Goal: Complete application form: Complete application form

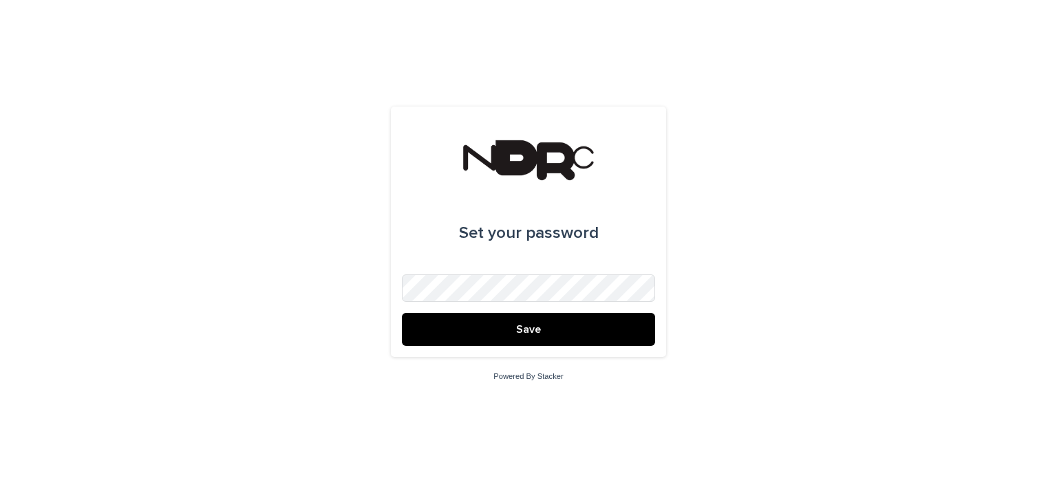
click at [559, 336] on button "Save" at bounding box center [528, 329] width 253 height 33
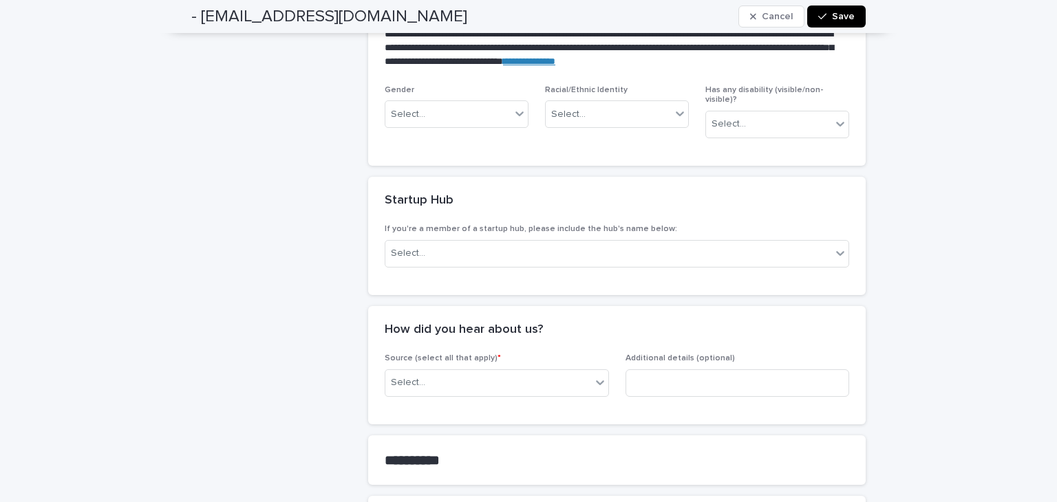
scroll to position [718, 0]
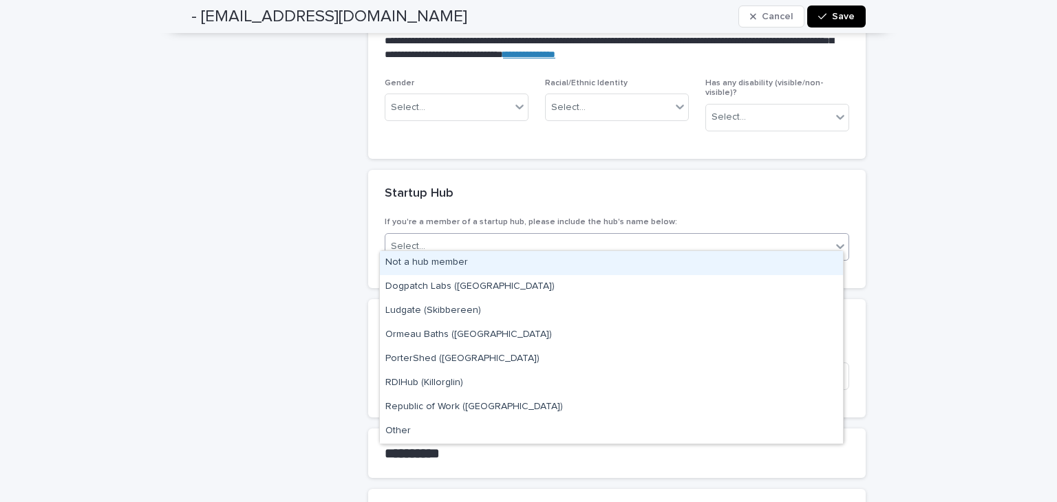
click at [627, 248] on div "Select..." at bounding box center [608, 246] width 446 height 23
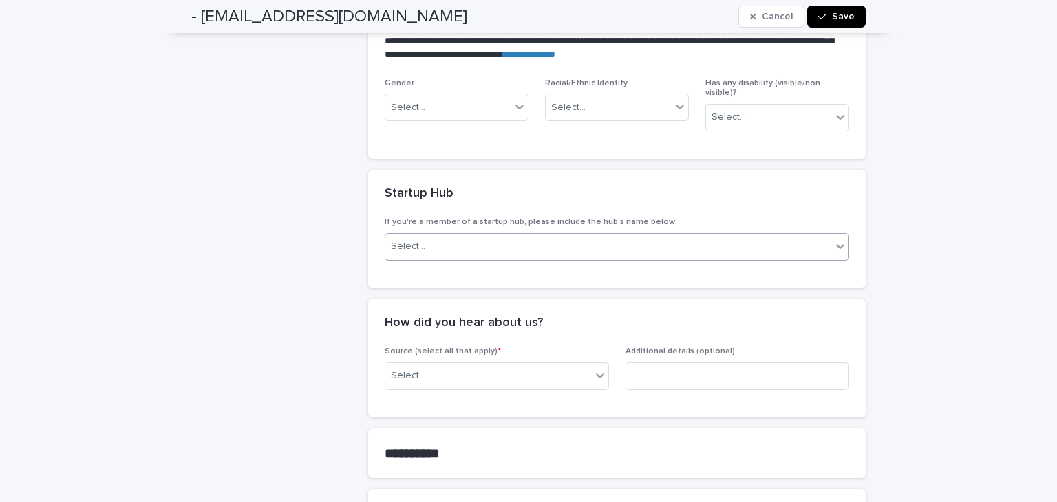
click at [627, 248] on div "Select..." at bounding box center [608, 246] width 446 height 23
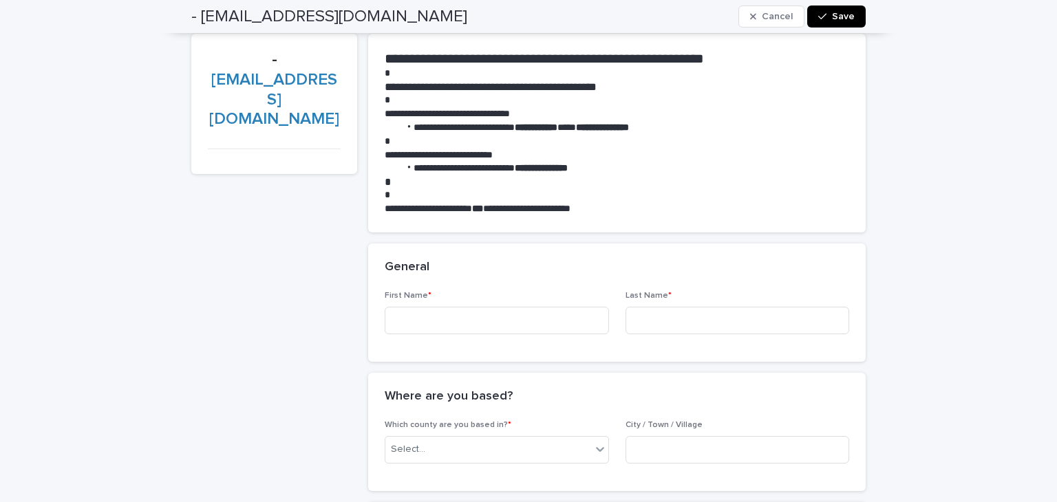
scroll to position [0, 0]
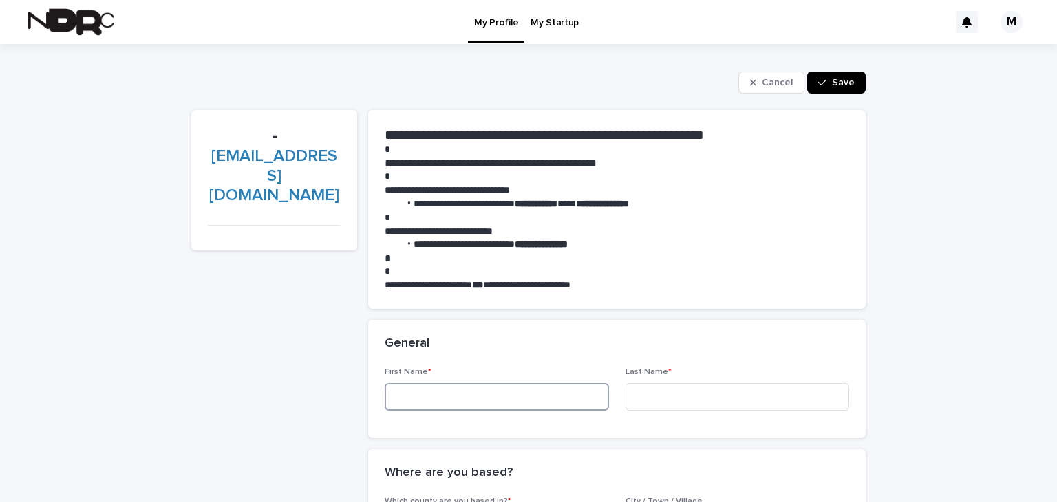
click at [502, 398] on input at bounding box center [497, 397] width 224 height 28
type input "*****"
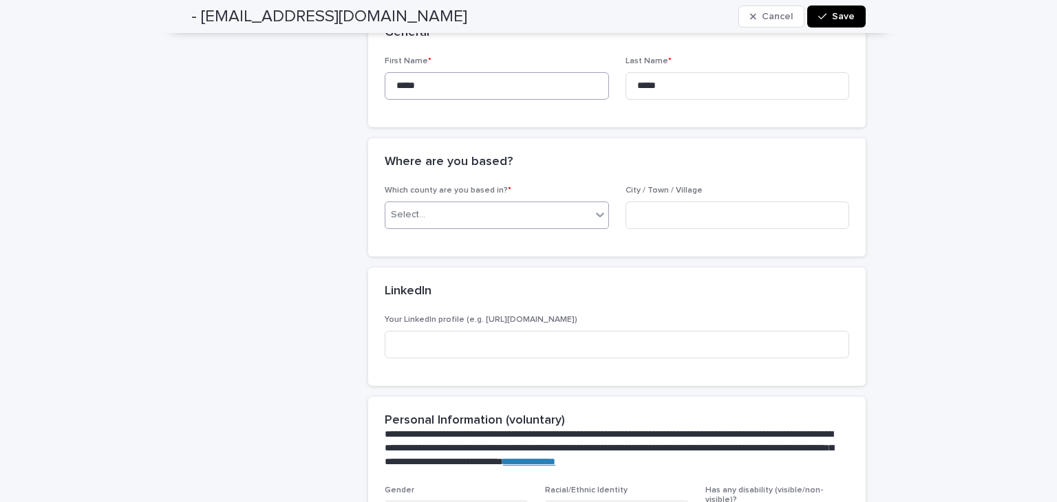
scroll to position [319, 0]
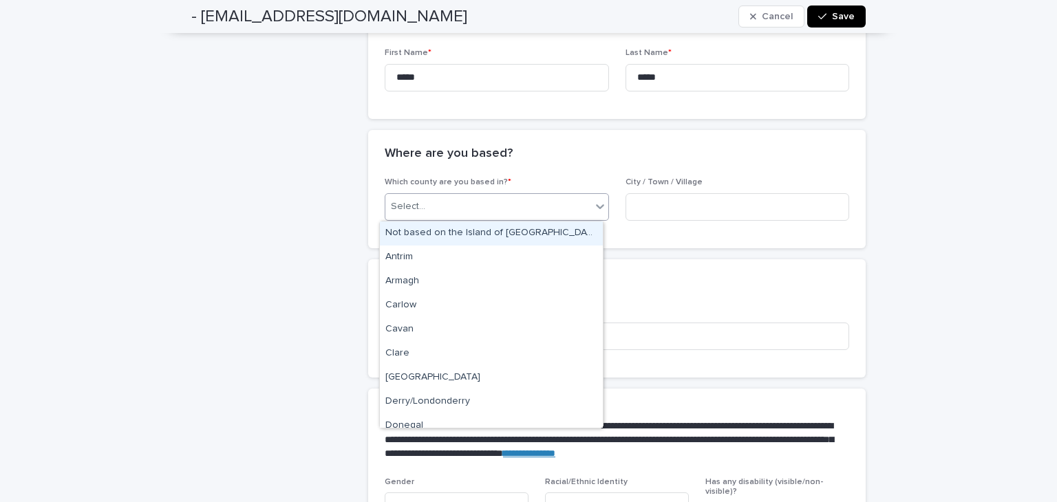
click at [597, 212] on icon at bounding box center [600, 206] width 14 height 14
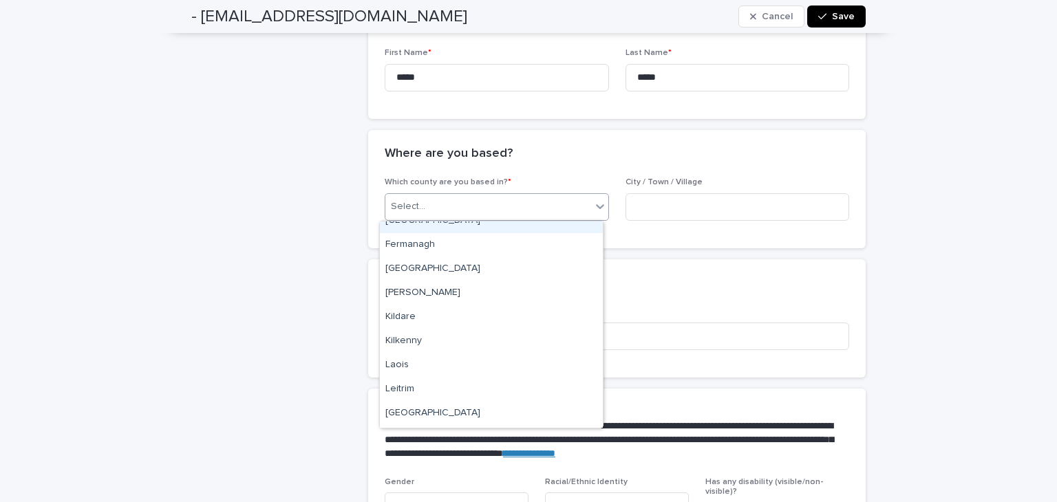
scroll to position [258, 0]
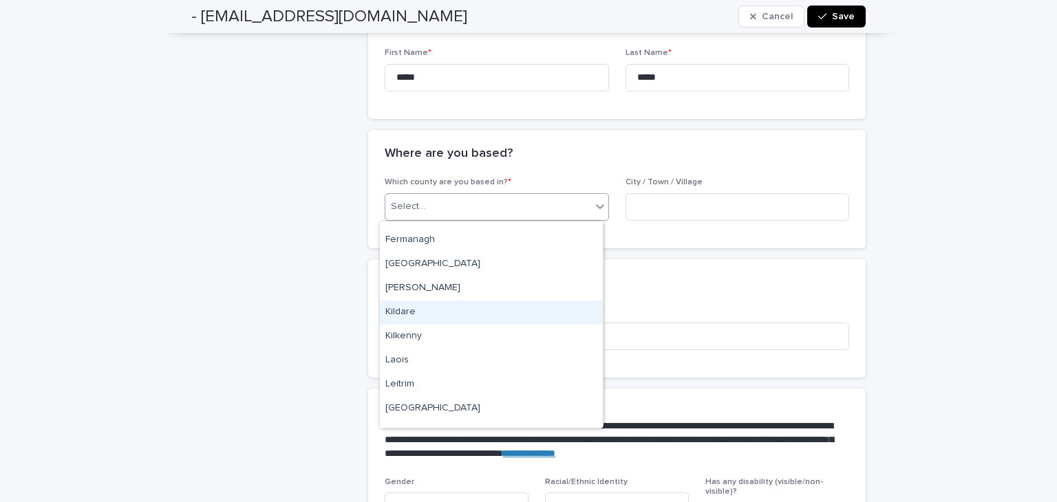
click at [533, 313] on div "Kildare" at bounding box center [491, 313] width 223 height 24
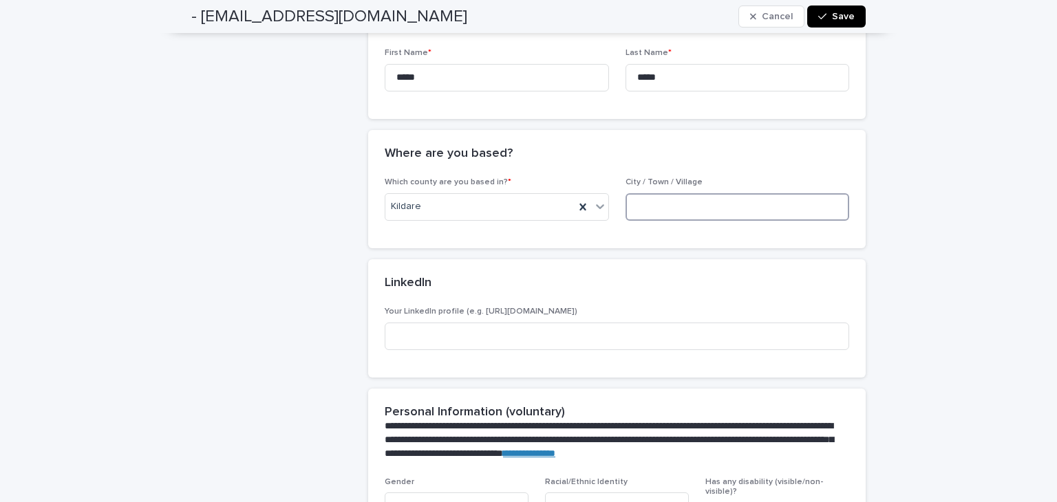
click at [649, 215] on input at bounding box center [737, 207] width 224 height 28
type input "*********"
click at [567, 336] on input at bounding box center [617, 337] width 464 height 28
paste input "**********"
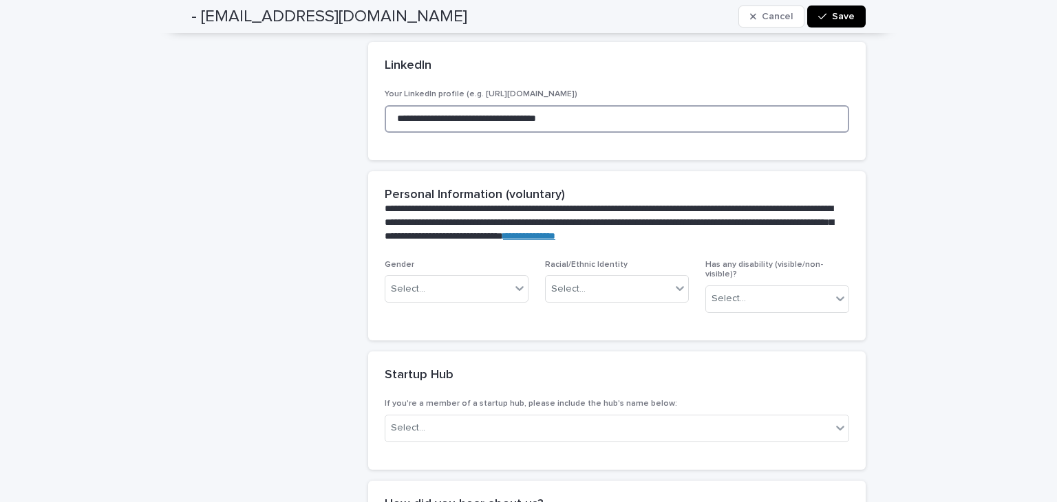
scroll to position [537, 0]
type input "**********"
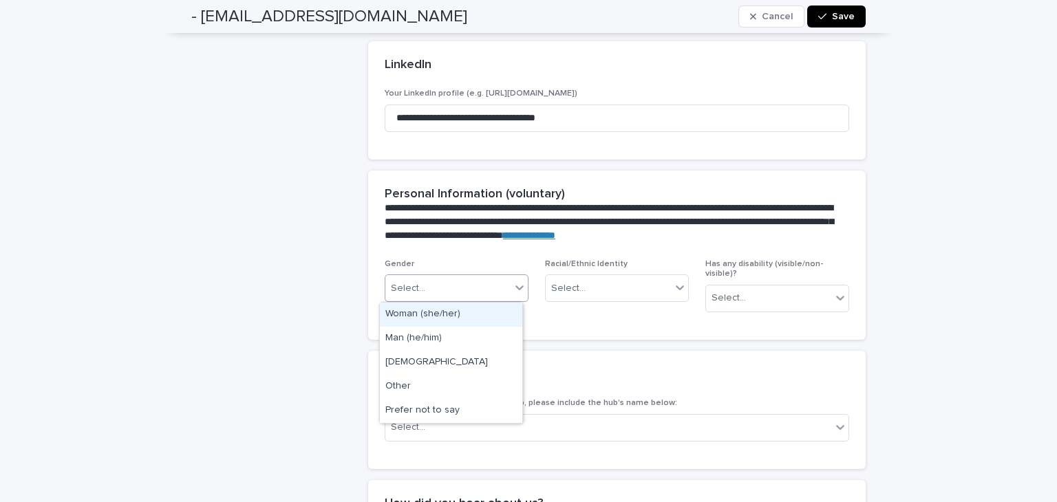
click at [491, 288] on div "Select..." at bounding box center [447, 288] width 125 height 23
click at [476, 340] on div "Man (he/him)" at bounding box center [451, 339] width 142 height 24
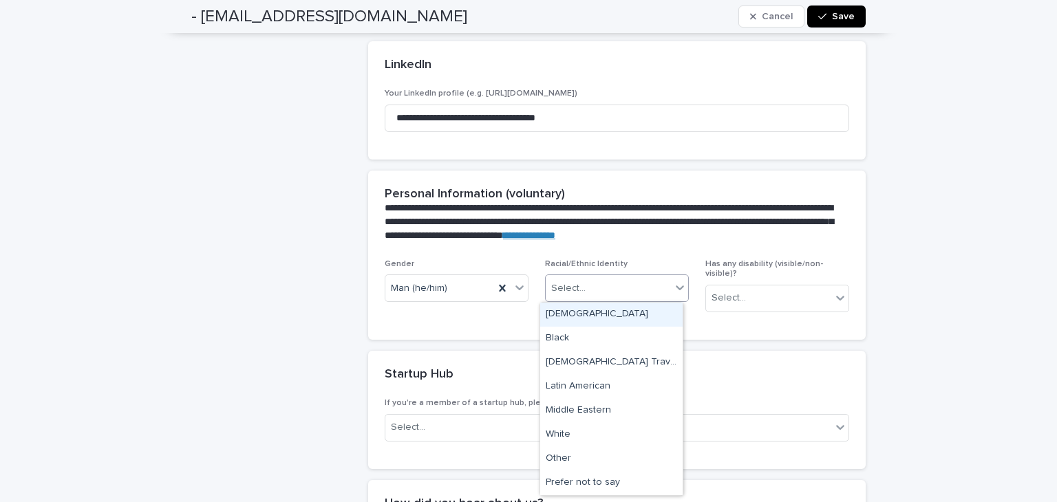
click at [590, 284] on div "Select..." at bounding box center [607, 288] width 125 height 23
click at [587, 316] on div "Asian" at bounding box center [611, 315] width 142 height 24
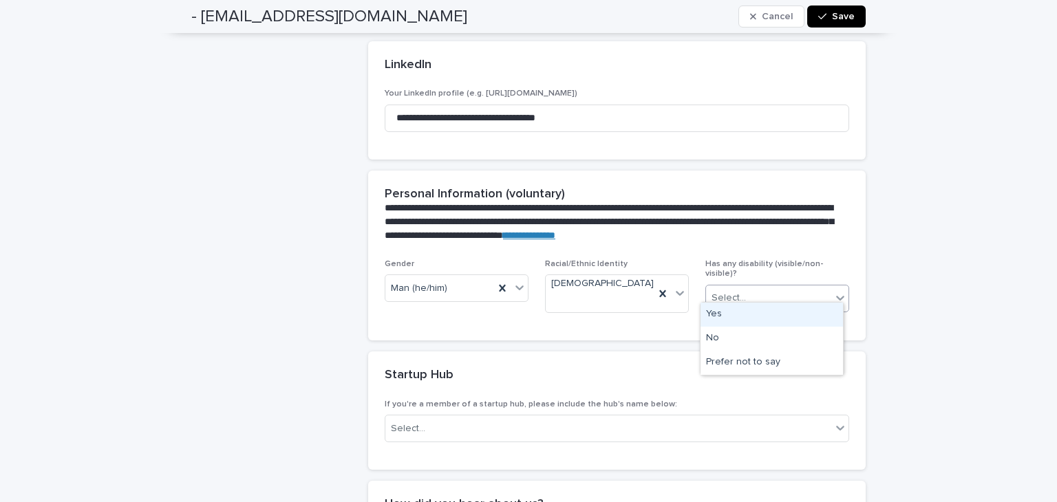
click at [726, 294] on div "Select..." at bounding box center [728, 298] width 34 height 14
click at [724, 336] on div "No" at bounding box center [771, 339] width 142 height 24
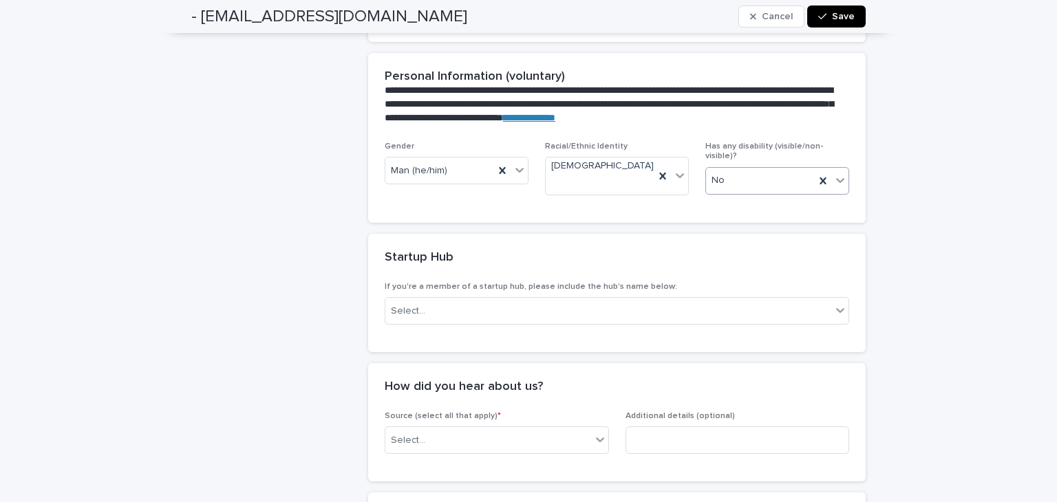
scroll to position [658, 0]
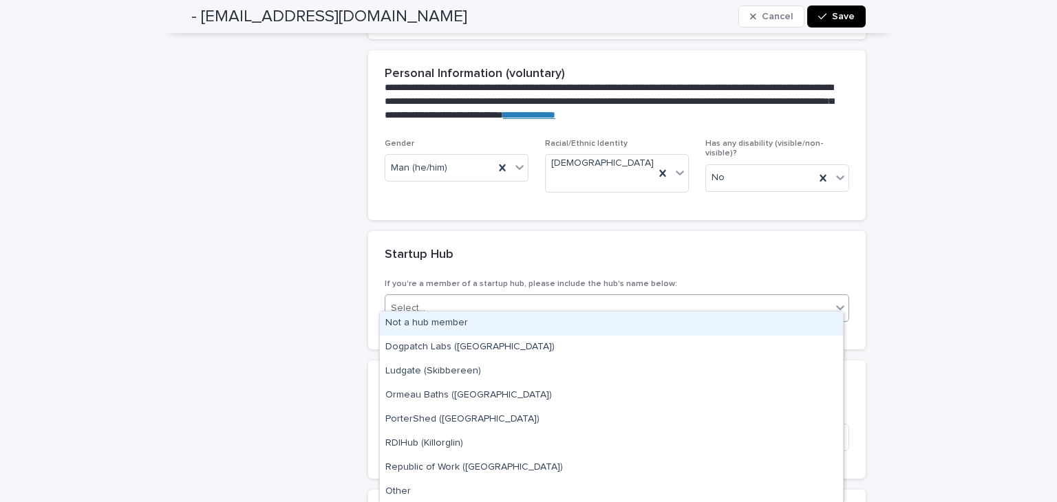
click at [674, 299] on div "Select..." at bounding box center [608, 308] width 446 height 23
click at [673, 320] on div "Not a hub member" at bounding box center [611, 324] width 463 height 24
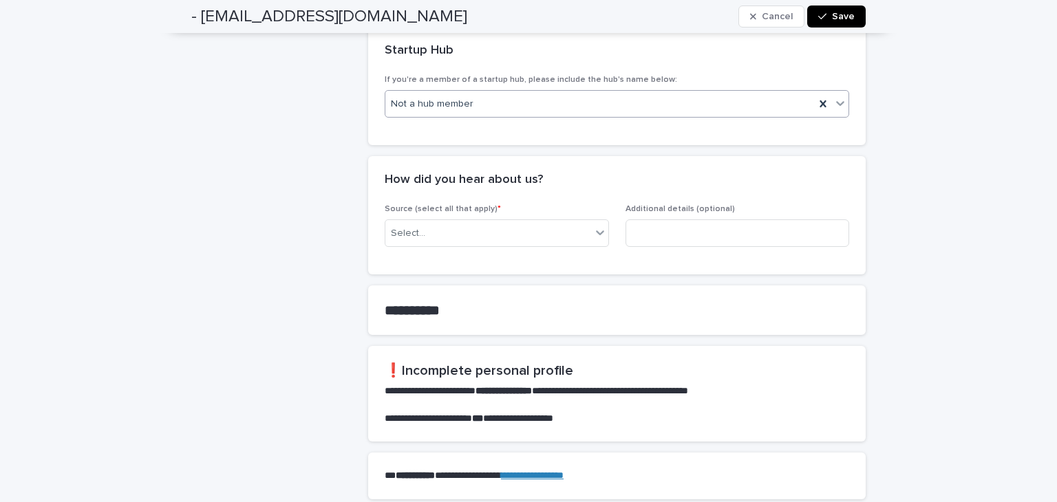
scroll to position [863, 0]
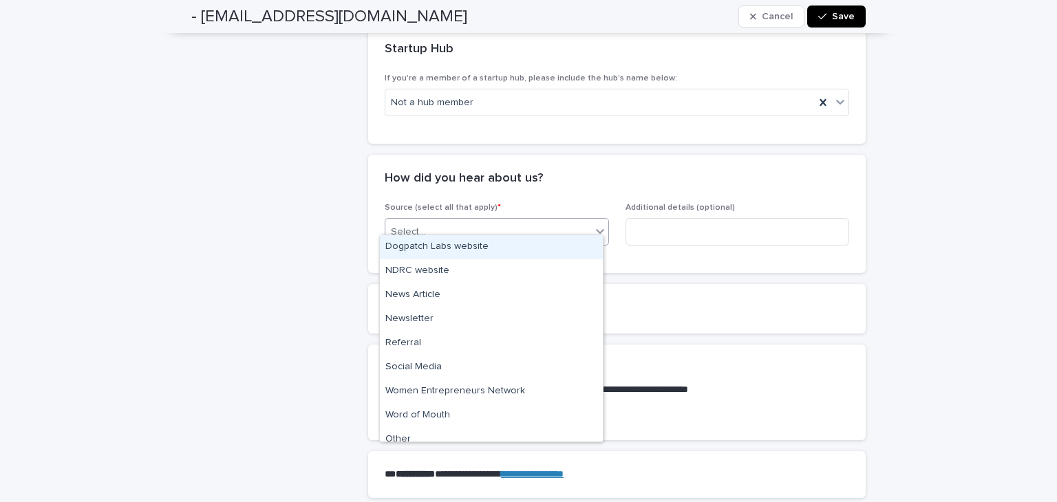
click at [561, 223] on div "Select..." at bounding box center [488, 232] width 206 height 23
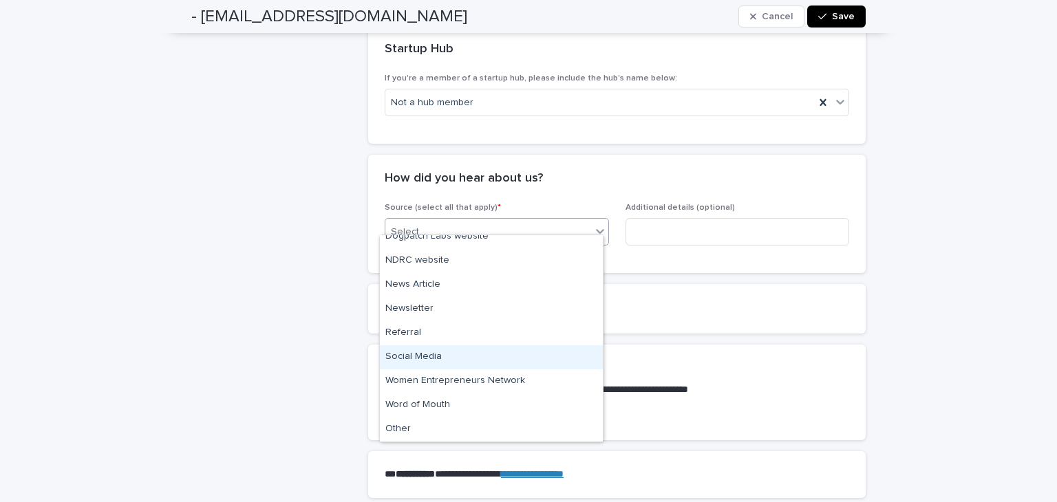
scroll to position [0, 0]
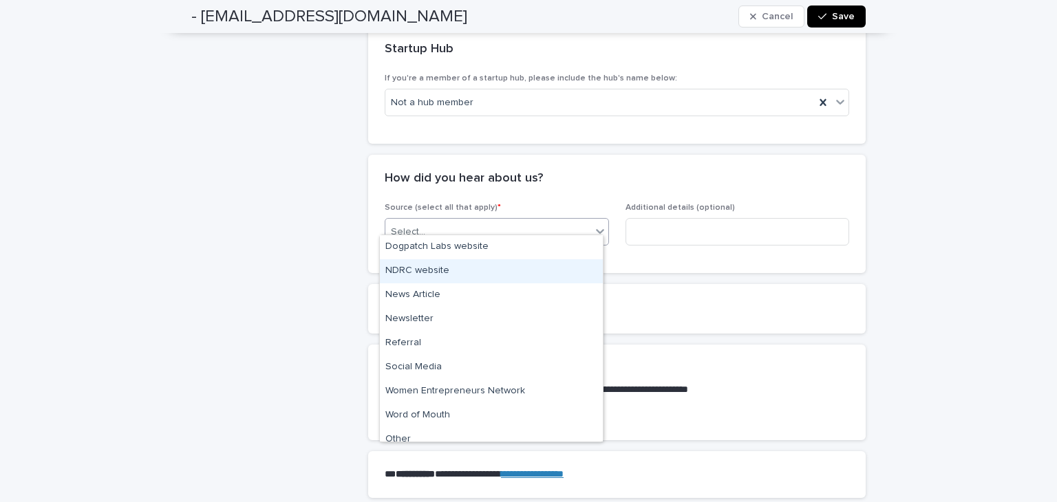
click at [475, 273] on div "NDRC website" at bounding box center [491, 271] width 223 height 24
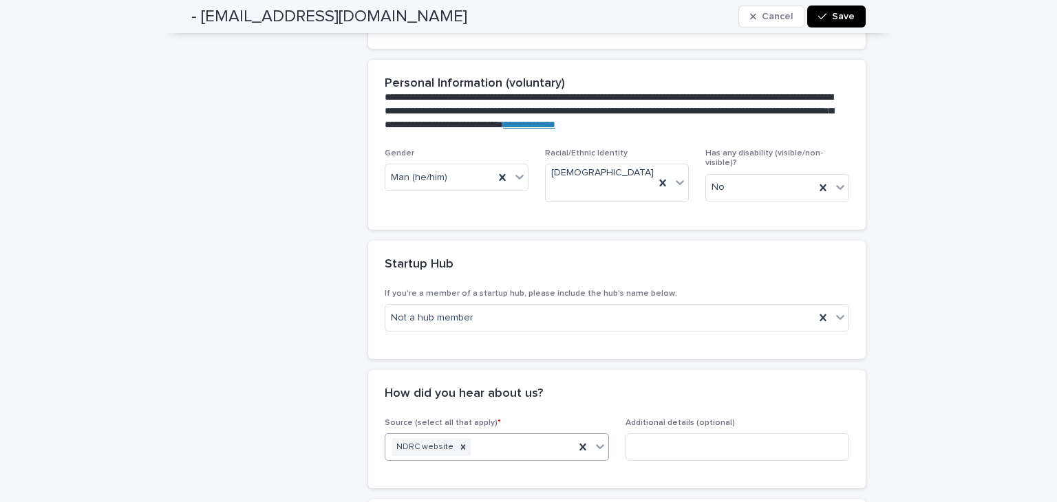
scroll to position [556, 0]
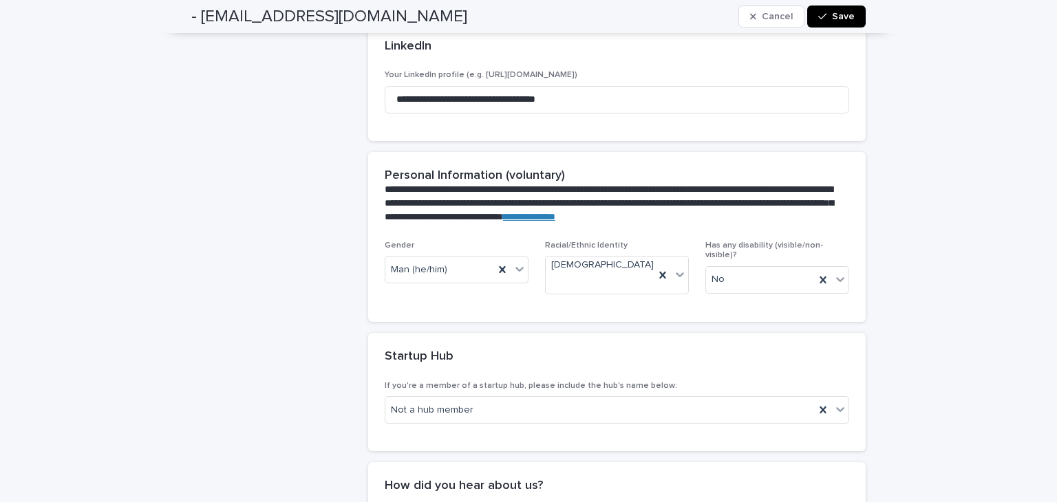
click at [842, 14] on span "Save" at bounding box center [843, 17] width 23 height 10
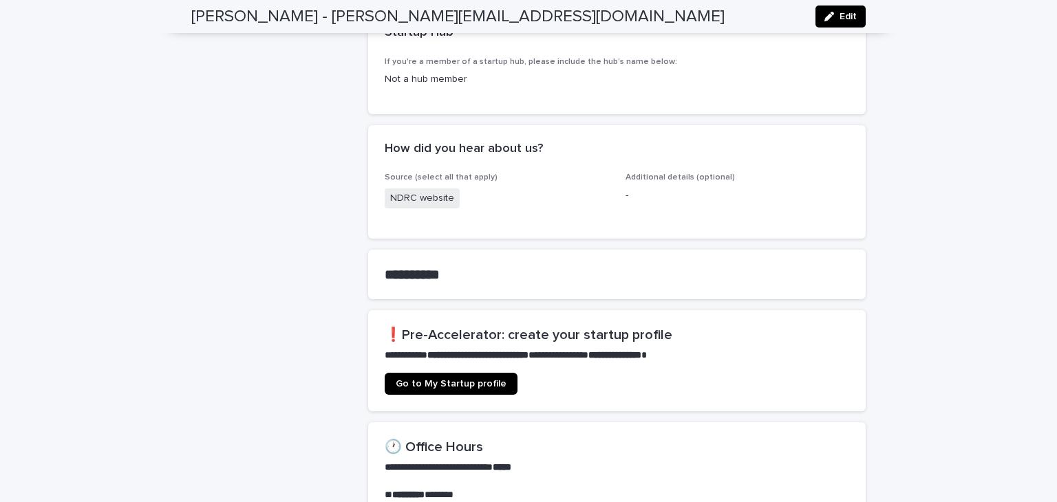
scroll to position [616, 0]
click at [490, 380] on span "Go to My Startup profile" at bounding box center [451, 385] width 111 height 10
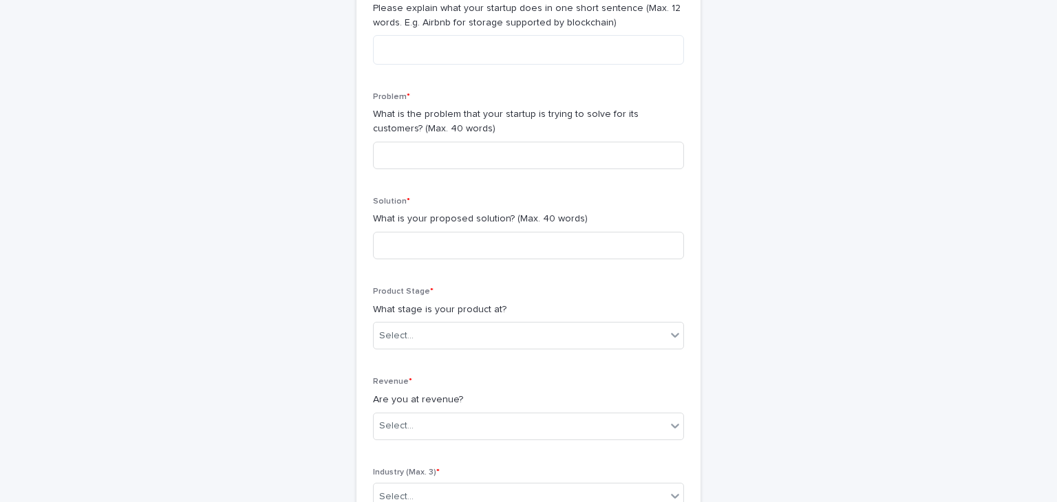
scroll to position [393, 0]
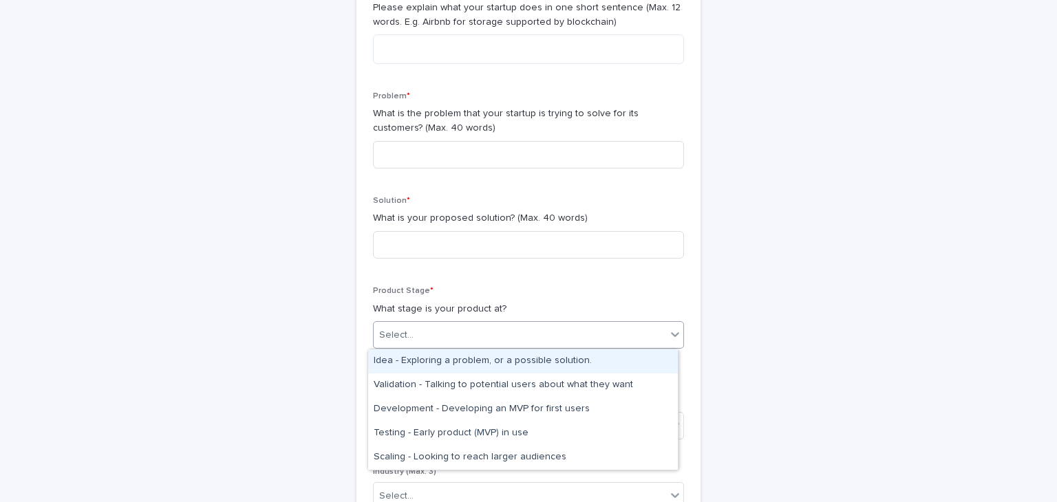
click at [500, 338] on div "Select..." at bounding box center [520, 335] width 292 height 23
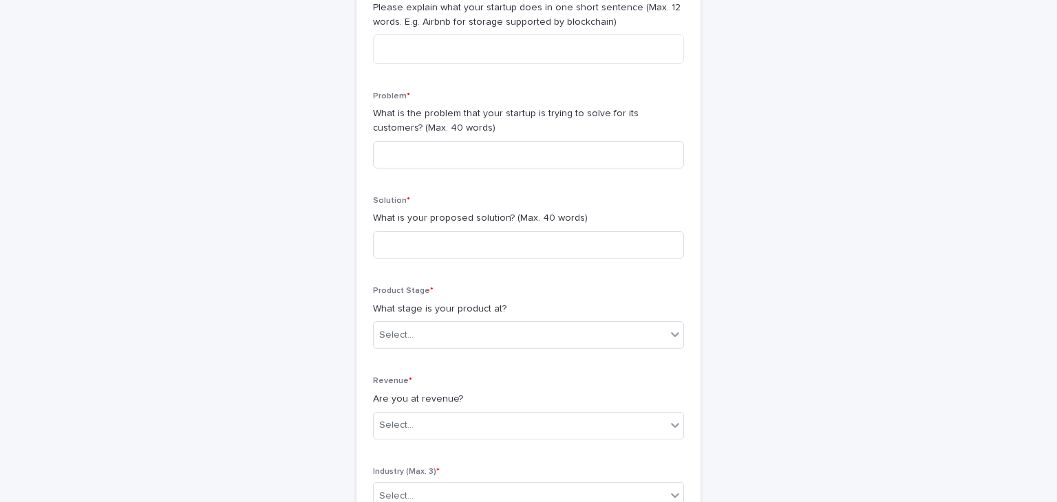
click at [548, 294] on p "Product Stage *" at bounding box center [528, 291] width 311 height 10
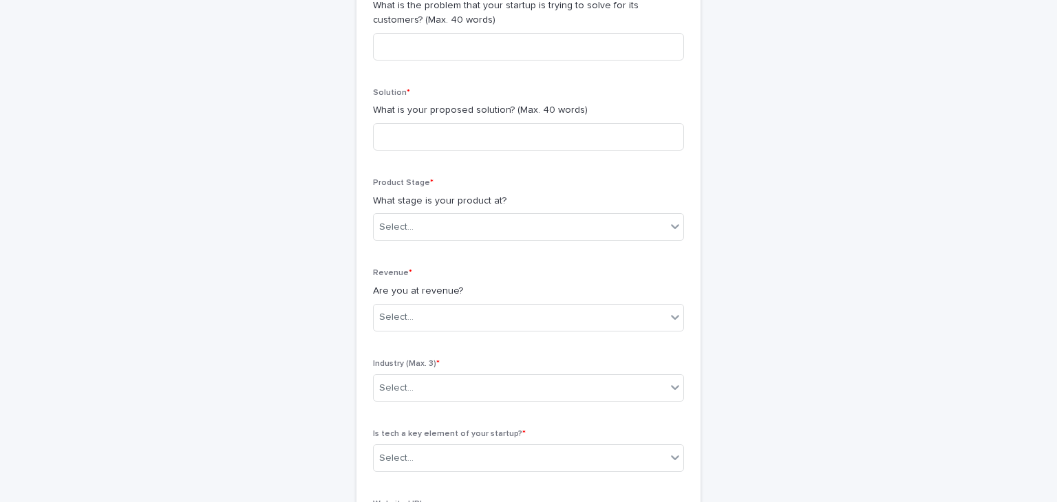
scroll to position [503, 0]
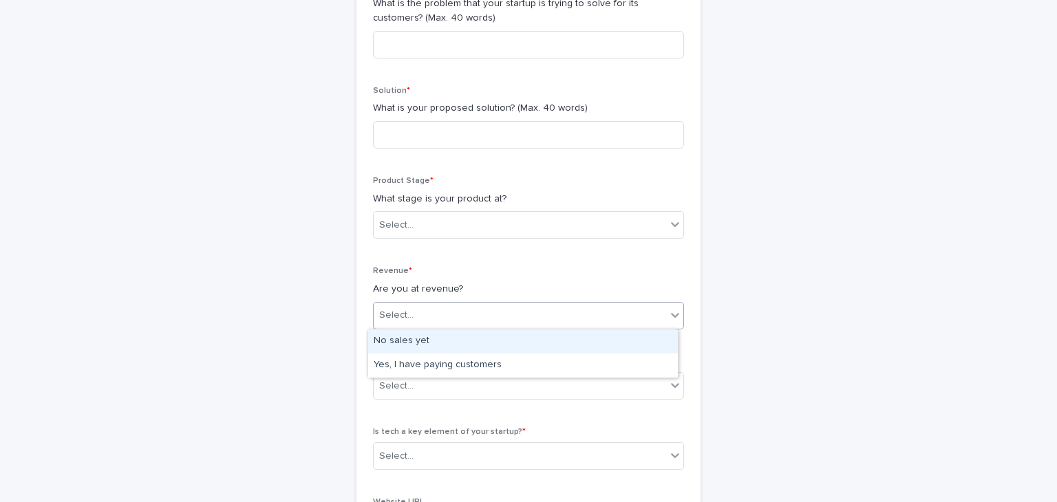
click at [534, 314] on div "Select..." at bounding box center [520, 315] width 292 height 23
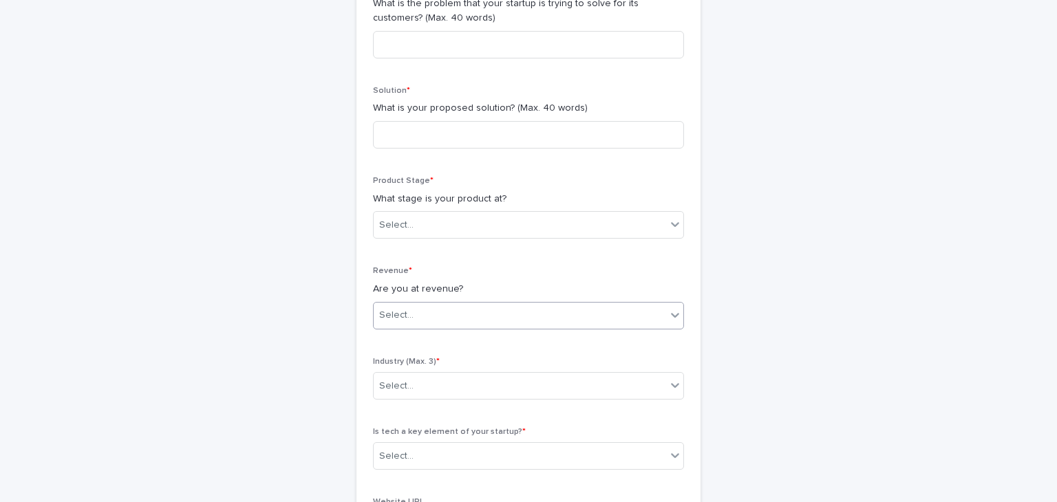
click at [534, 314] on div "Select..." at bounding box center [520, 315] width 292 height 23
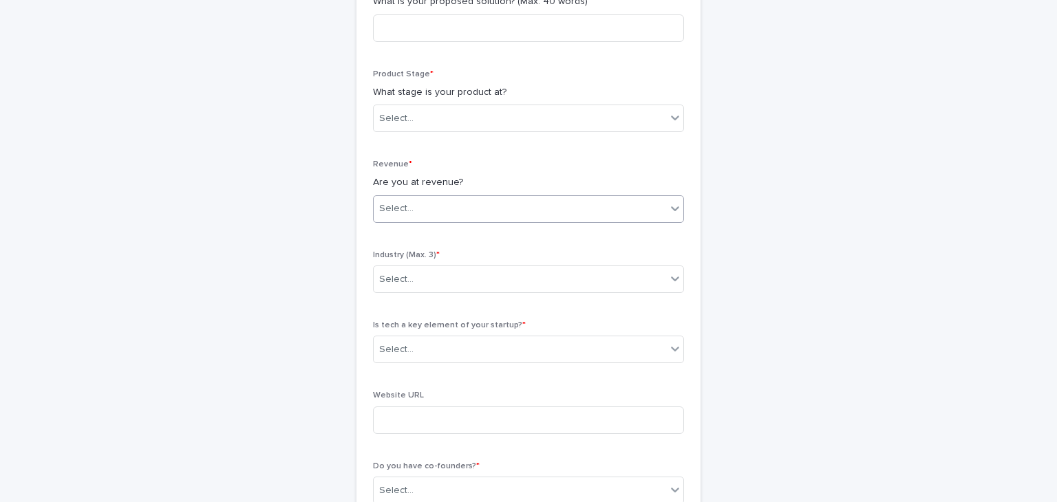
scroll to position [614, 0]
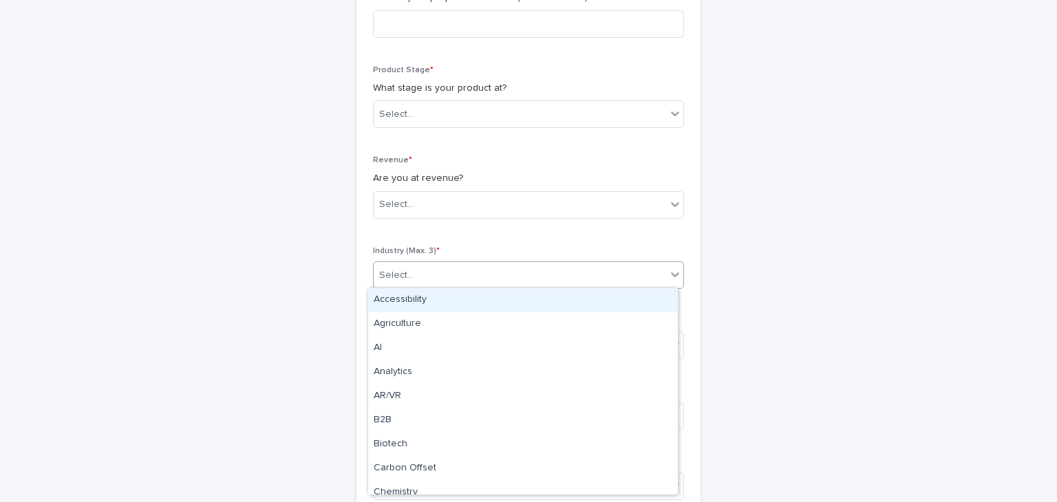
click at [546, 281] on div "Select..." at bounding box center [520, 275] width 292 height 23
type input "*"
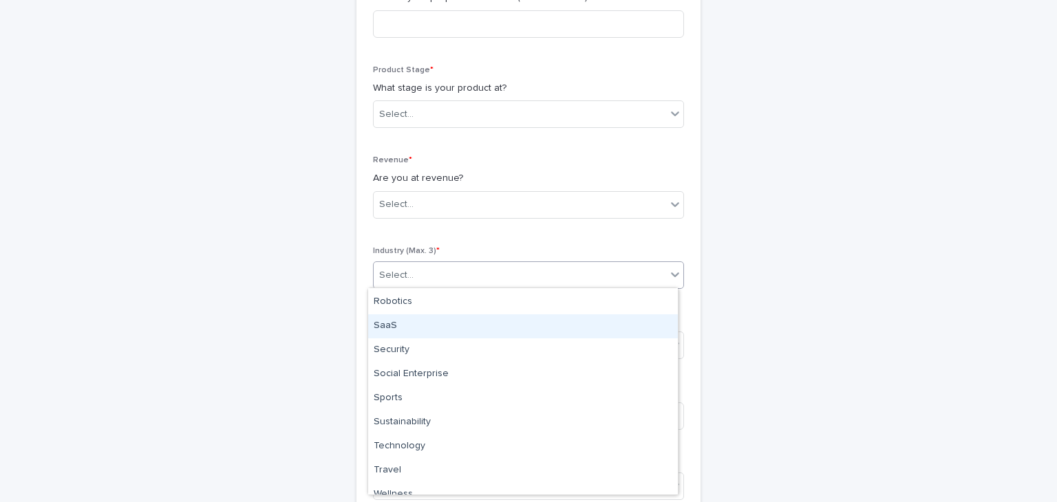
scroll to position [949, 0]
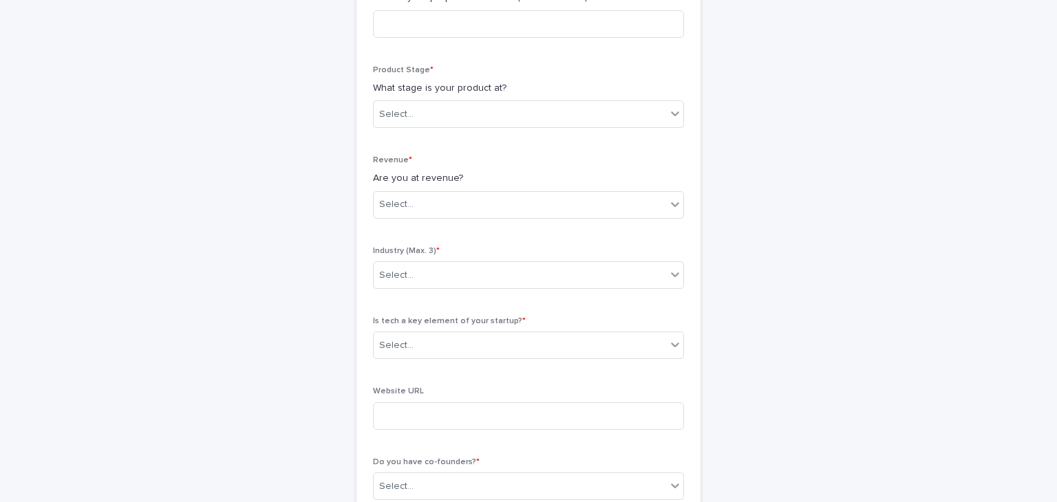
click at [801, 298] on div "**********" at bounding box center [528, 25] width 674 height 1187
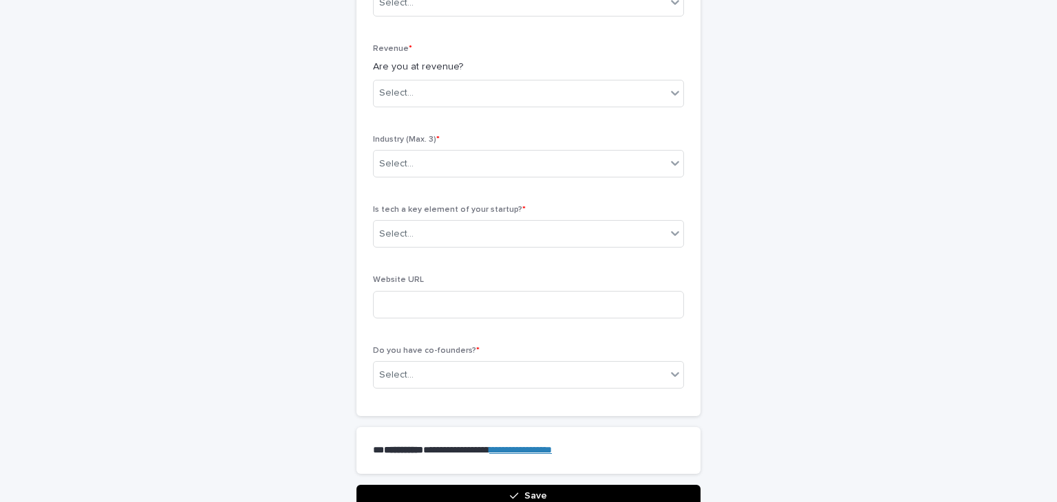
scroll to position [735, 0]
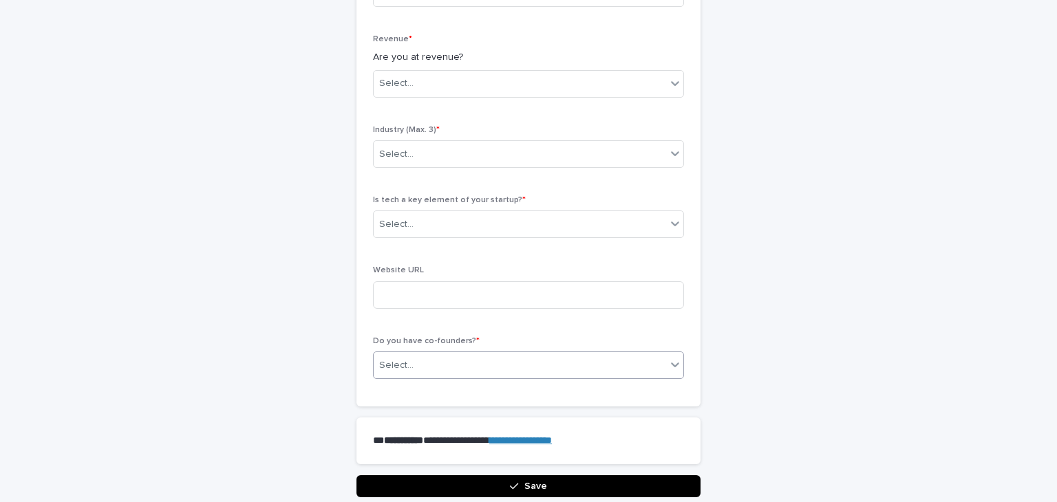
click at [667, 360] on div at bounding box center [675, 364] width 17 height 25
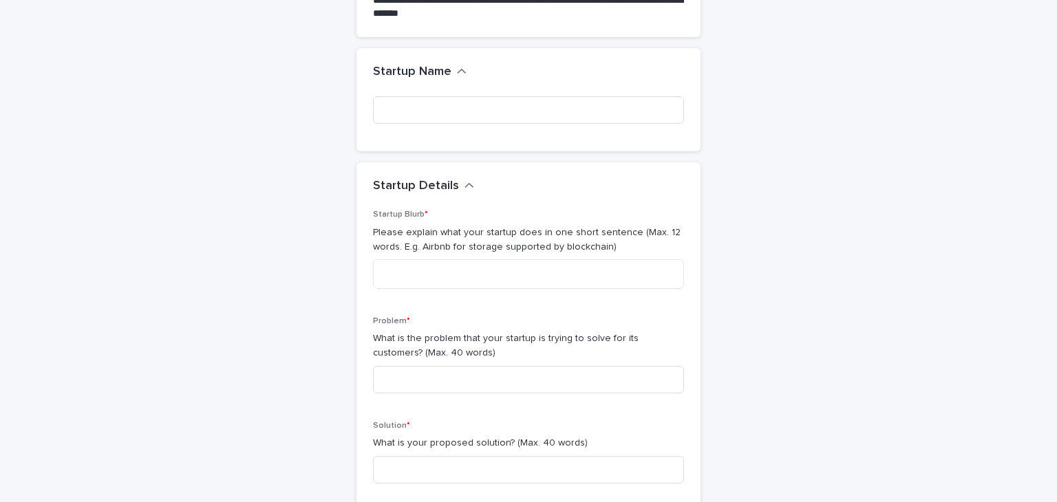
scroll to position [0, 0]
